Goal: Task Accomplishment & Management: Use online tool/utility

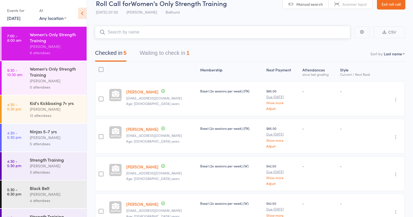
scroll to position [10, 0]
click at [60, 71] on div "Women's Only Strength Training" at bounding box center [56, 72] width 52 height 12
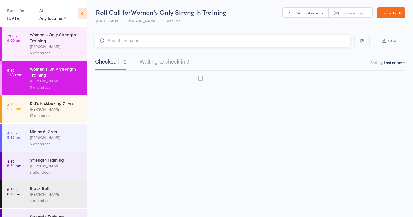
scroll to position [4, 0]
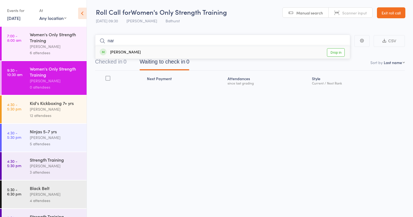
type input "nar"
click at [336, 50] on link "Drop in" at bounding box center [336, 52] width 18 height 8
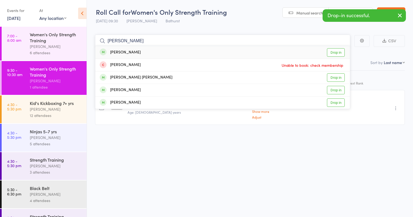
type input "Kristy"
drag, startPoint x: 223, startPoint y: 33, endPoint x: 340, endPoint y: 52, distance: 119.1
click at [340, 52] on link "Drop in" at bounding box center [336, 52] width 18 height 8
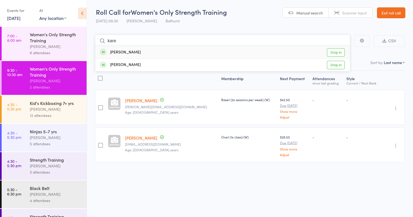
type input "kare"
click at [333, 51] on link "Drop in" at bounding box center [336, 52] width 18 height 8
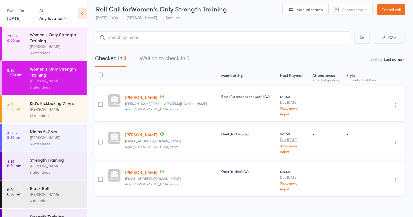
click at [390, 9] on link "Exit roll call" at bounding box center [391, 9] width 28 height 11
